Goal: Find specific page/section: Find specific page/section

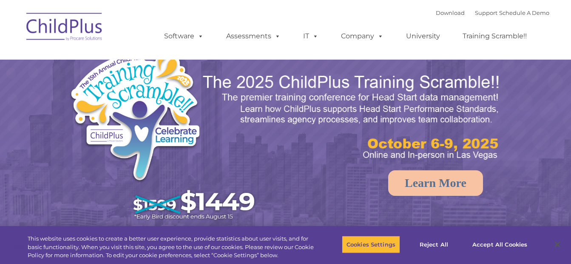
select select "MEDIUM"
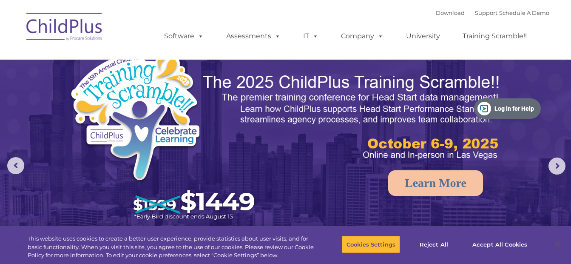
drag, startPoint x: 515, startPoint y: 27, endPoint x: 498, endPoint y: 160, distance: 133.8
click at [498, 119] on button "Log in for Help" at bounding box center [507, 108] width 67 height 20
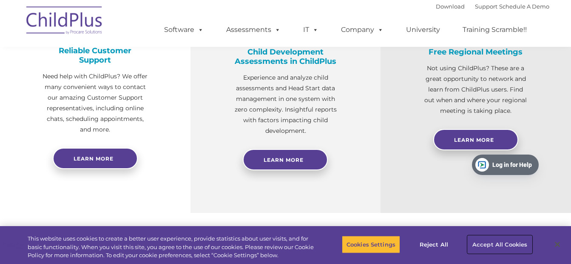
click at [481, 243] on button "Accept All Cookies" at bounding box center [500, 244] width 64 height 18
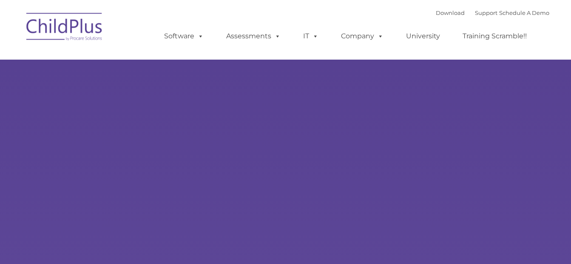
type input ""
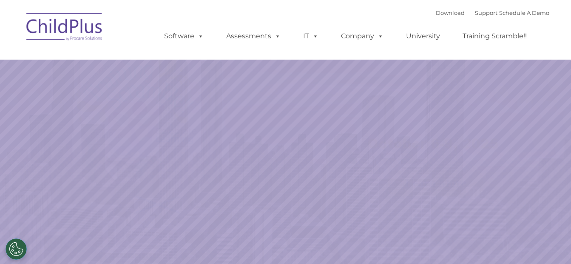
select select "MEDIUM"
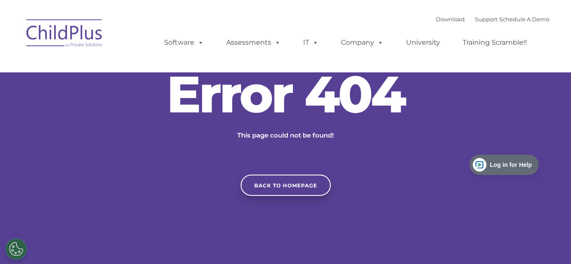
drag, startPoint x: 0, startPoint y: 0, endPoint x: 149, endPoint y: 18, distance: 150.5
click at [149, 18] on div "Download Support | Schedule A Demo  MENU MENU Software ChildPlus: The original…" at bounding box center [348, 36] width 402 height 47
